Goal: Use online tool/utility: Utilize a website feature to perform a specific function

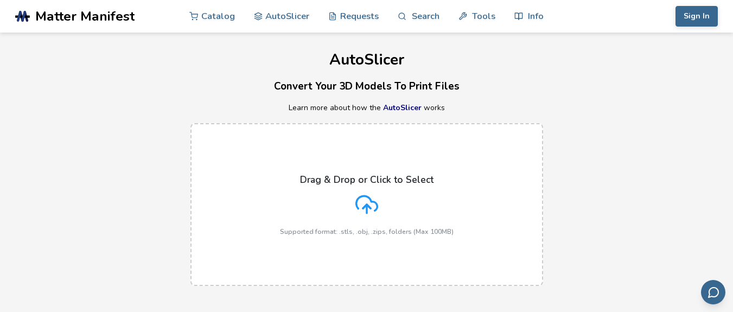
click at [357, 212] on icon at bounding box center [366, 204] width 23 height 23
click at [0, 0] on input "Drag & Drop or Click to Select Supported format: .stls, .obj, .zips, folders (M…" at bounding box center [0, 0] width 0 height 0
click at [368, 203] on icon at bounding box center [366, 204] width 23 height 23
click at [0, 0] on input "Drag & Drop or Click to Select Supported format: .stls, .obj, .zips, folders (M…" at bounding box center [0, 0] width 0 height 0
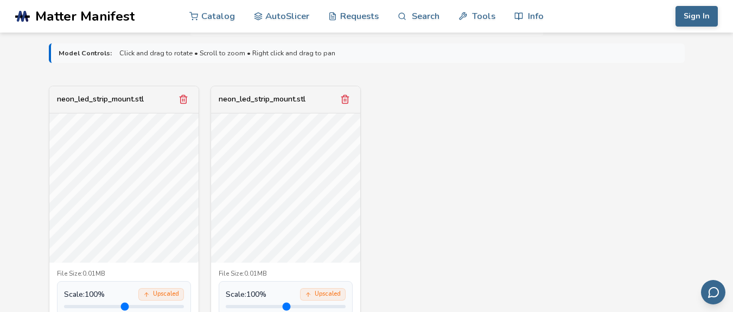
scroll to position [360, 0]
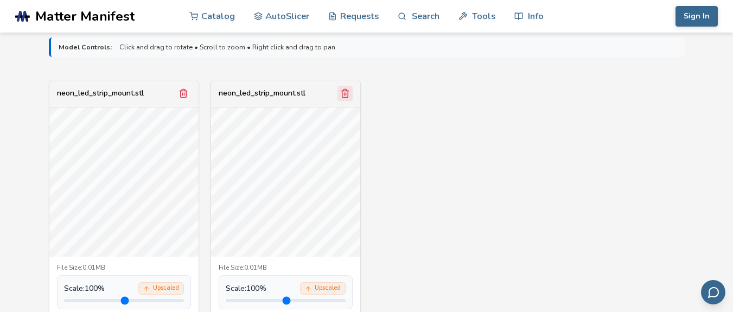
click at [347, 98] on icon "Remove model" at bounding box center [345, 93] width 10 height 10
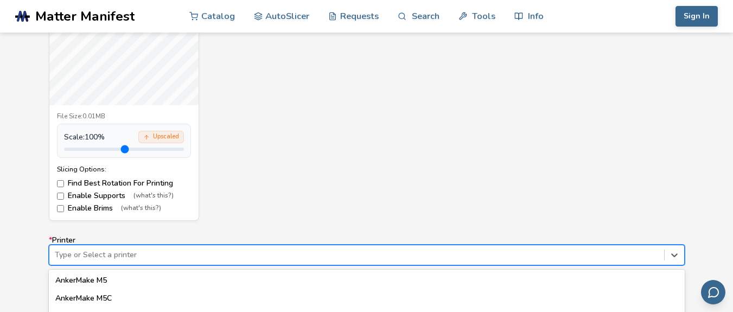
scroll to position [636, 0]
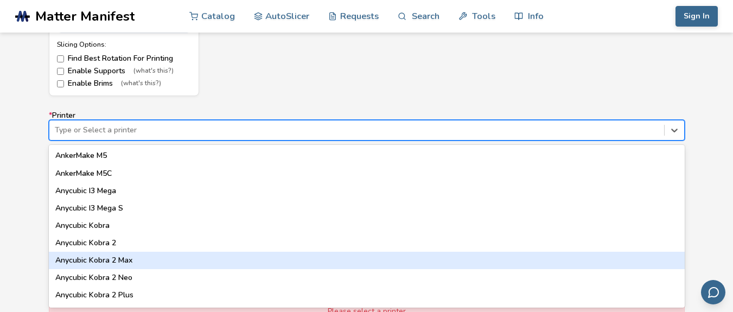
click at [163, 141] on div "64 results available. Use Up and Down to choose options, press Enter to select …" at bounding box center [367, 130] width 636 height 21
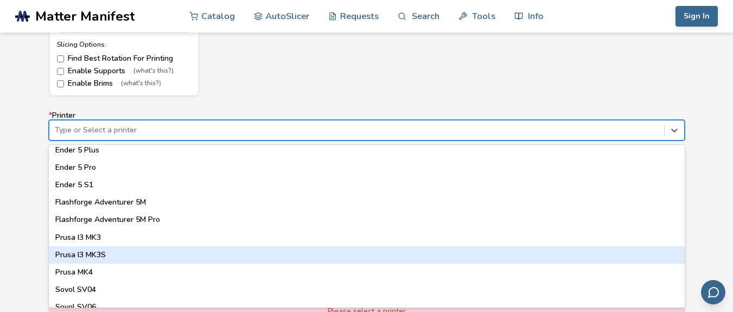
scroll to position [806, 0]
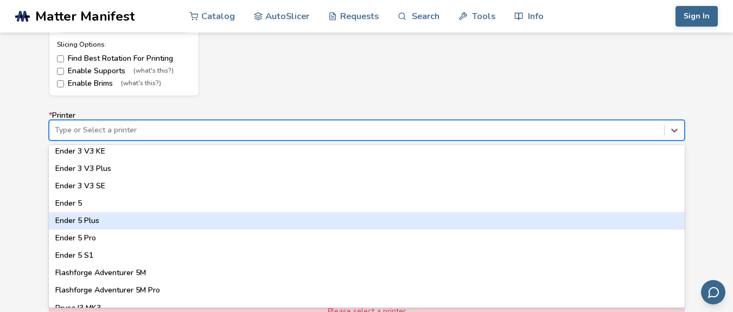
click at [118, 215] on div "Ender 5 Plus" at bounding box center [367, 220] width 636 height 17
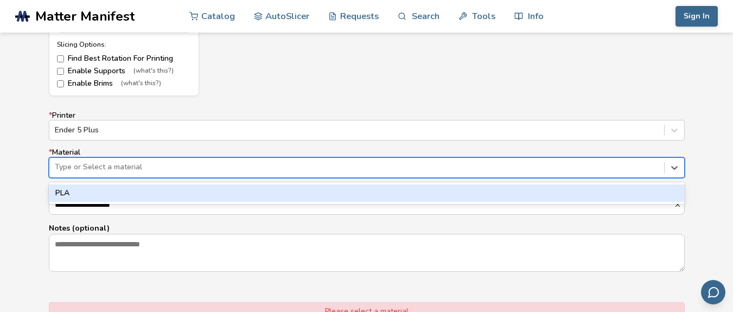
click at [132, 164] on div at bounding box center [357, 167] width 604 height 11
click at [118, 201] on div "PLA" at bounding box center [367, 193] width 636 height 17
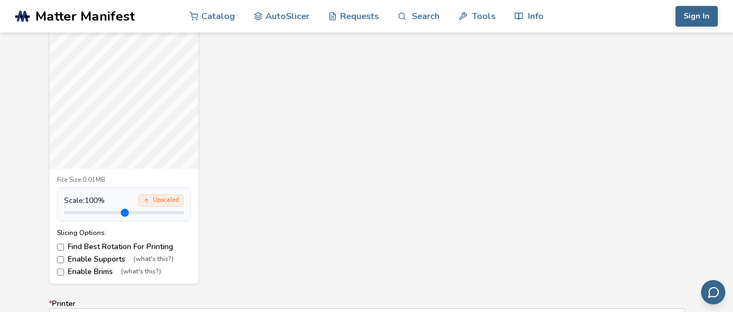
scroll to position [456, 0]
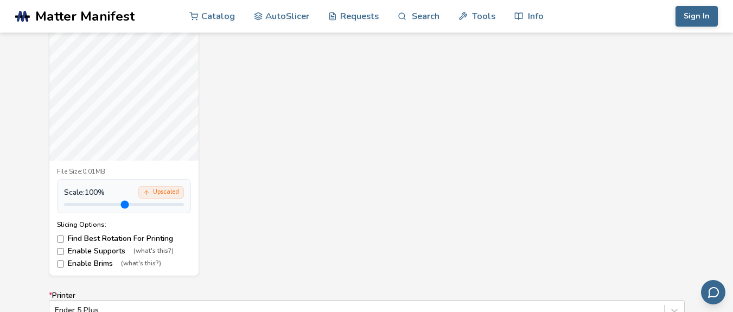
click at [118, 238] on label "Find Best Rotation For Printing" at bounding box center [124, 238] width 134 height 9
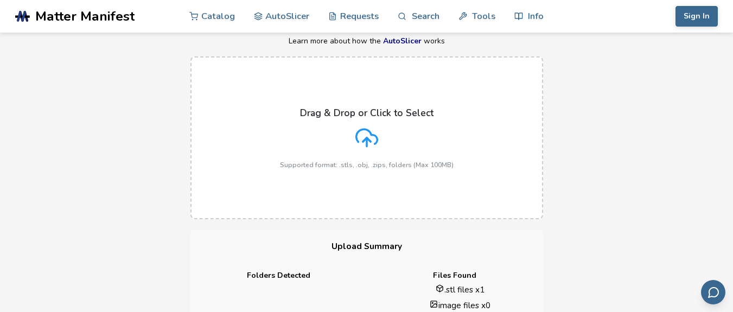
scroll to position [0, 0]
